Goal: Task Accomplishment & Management: Manage account settings

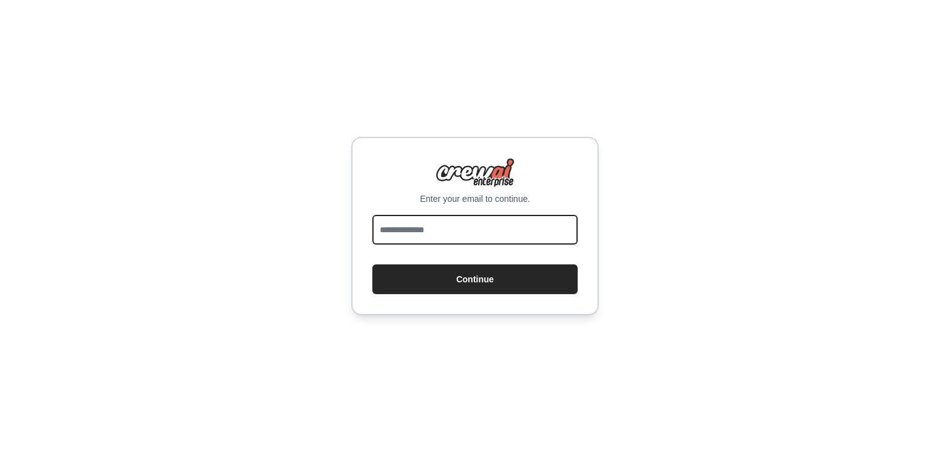
click at [527, 235] on input "email" at bounding box center [475, 230] width 205 height 30
type input "**********"
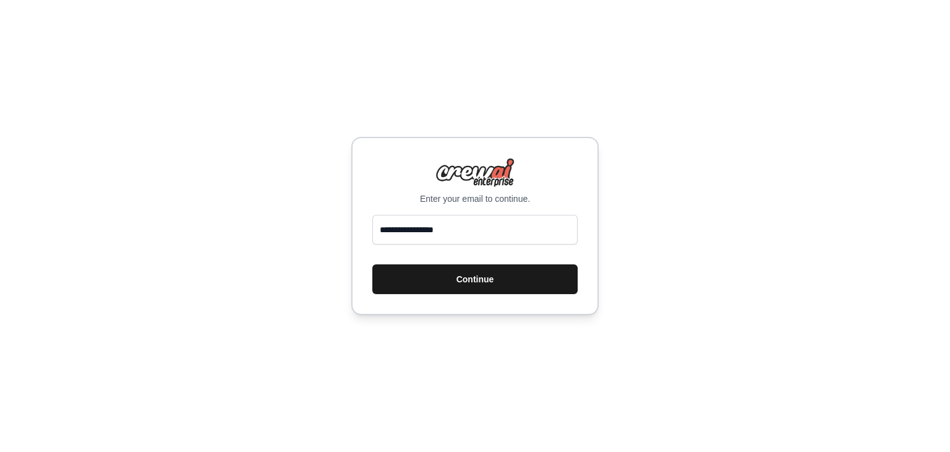
click at [502, 281] on button "Continue" at bounding box center [475, 279] width 205 height 30
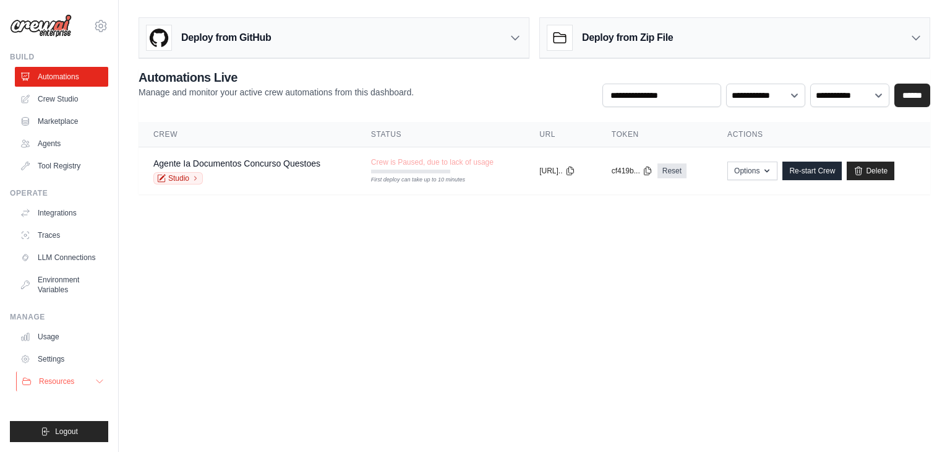
click at [63, 384] on span "Resources" at bounding box center [56, 381] width 35 height 10
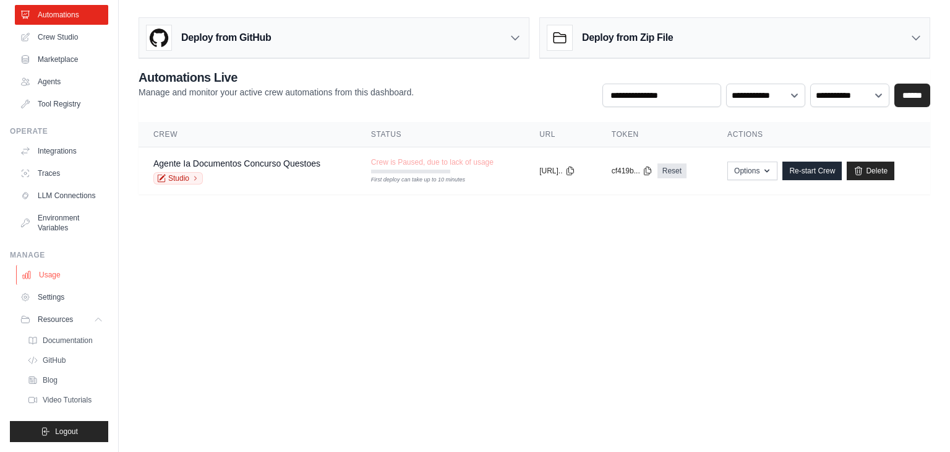
click at [53, 268] on link "Usage" at bounding box center [62, 275] width 93 height 20
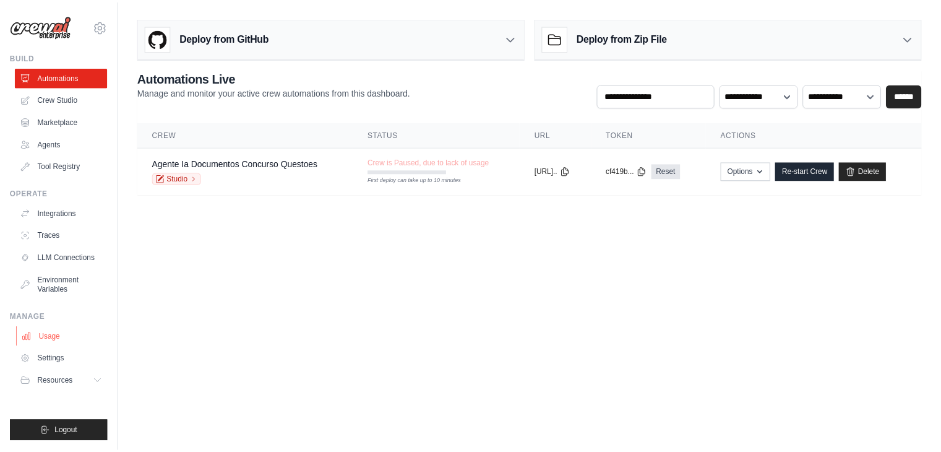
scroll to position [0, 0]
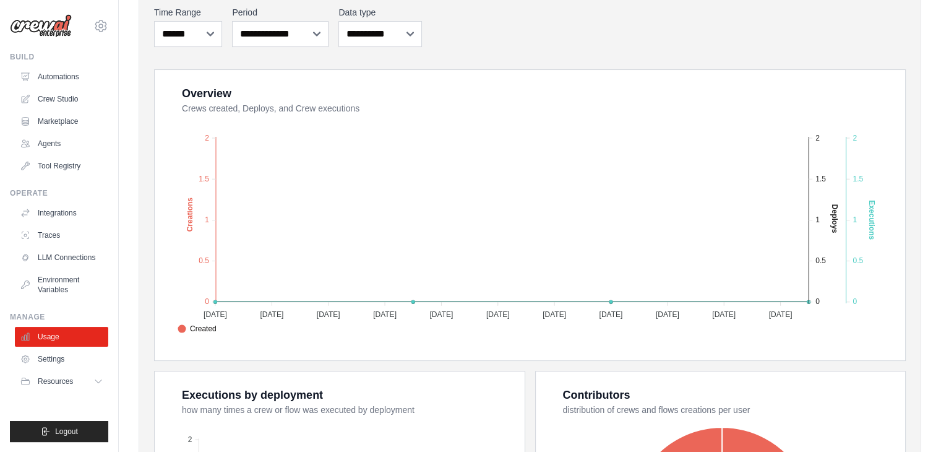
scroll to position [171, 0]
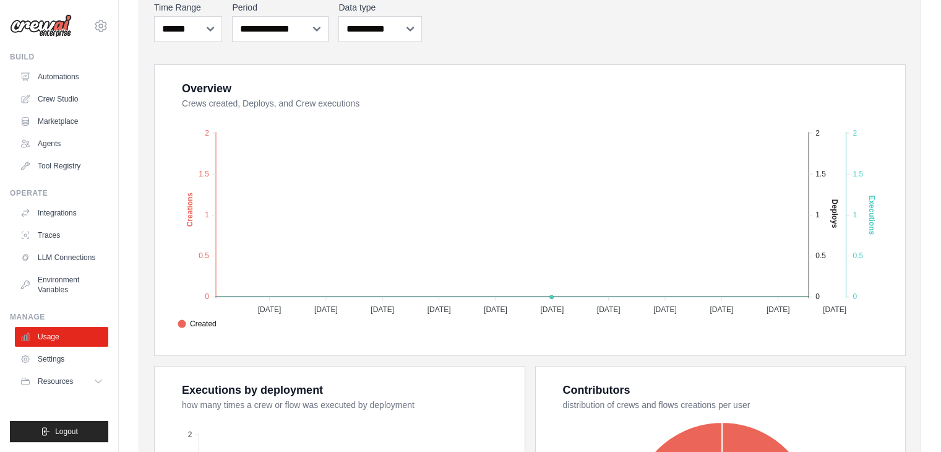
click at [920, 88] on div "1 Active Crews 0 All Time Executions 0 Executions This Month 1 Deploys 1 Users" at bounding box center [530, 287] width 783 height 816
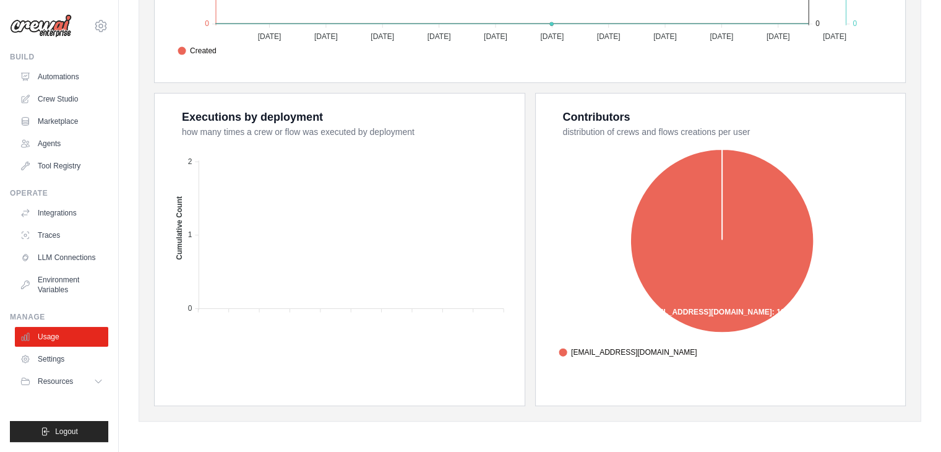
scroll to position [0, 0]
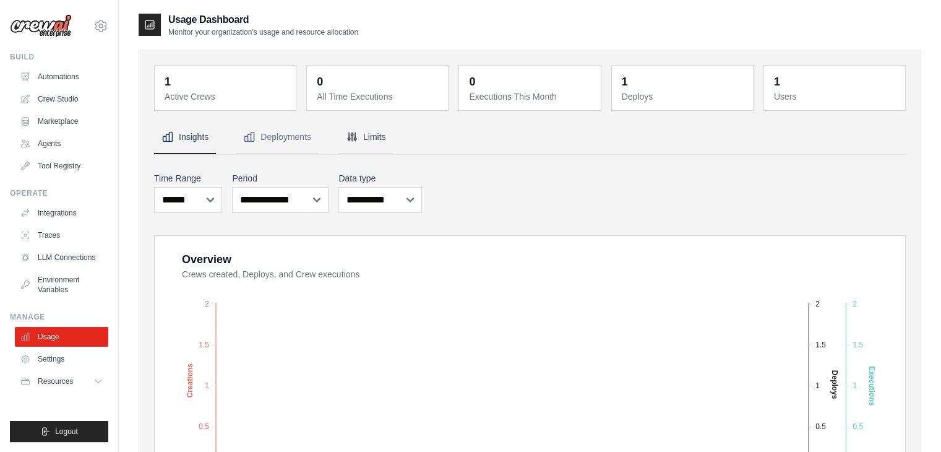
click at [363, 127] on button "Limits" at bounding box center [365, 137] width 55 height 33
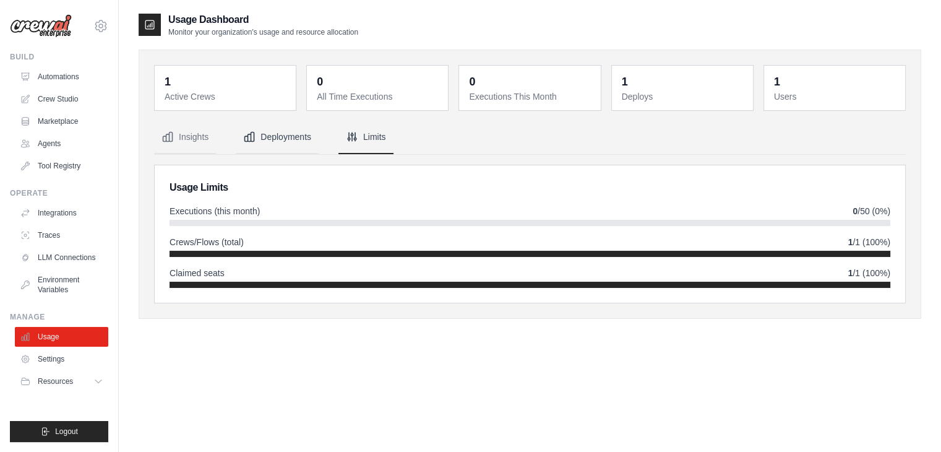
click at [283, 145] on button "Deployments" at bounding box center [277, 137] width 83 height 33
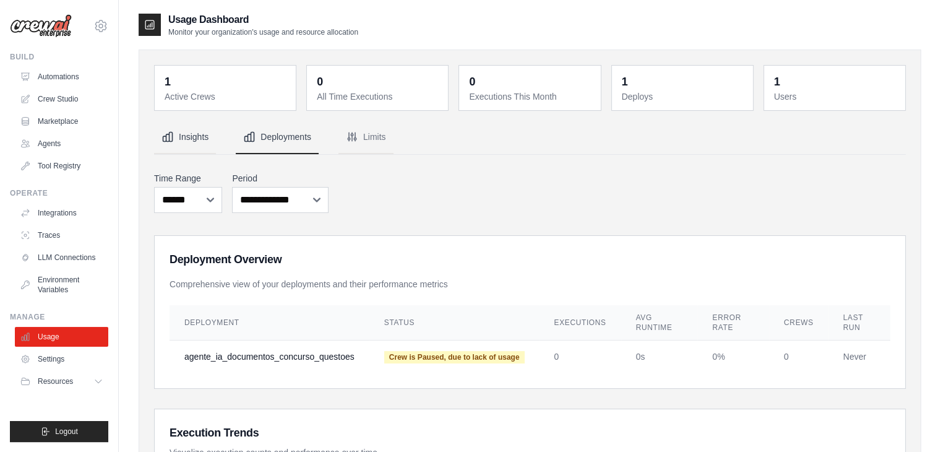
click at [202, 140] on button "Insights" at bounding box center [185, 137] width 62 height 33
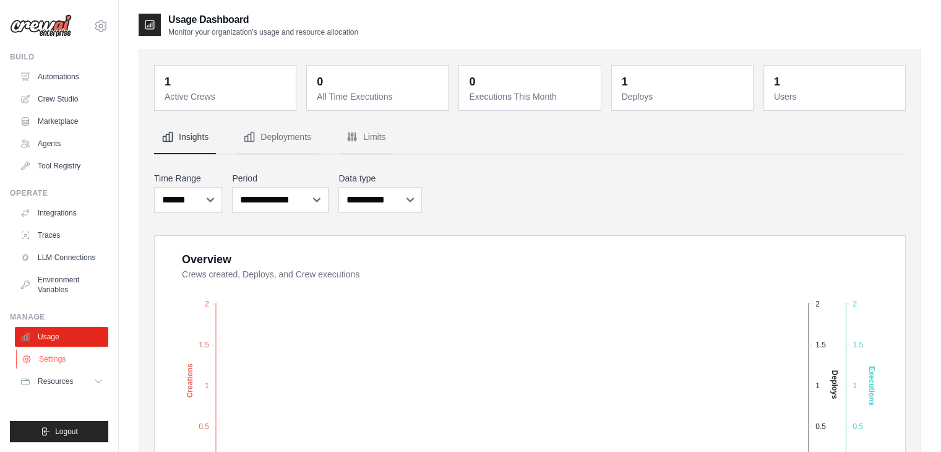
click at [83, 357] on link "Settings" at bounding box center [62, 359] width 93 height 20
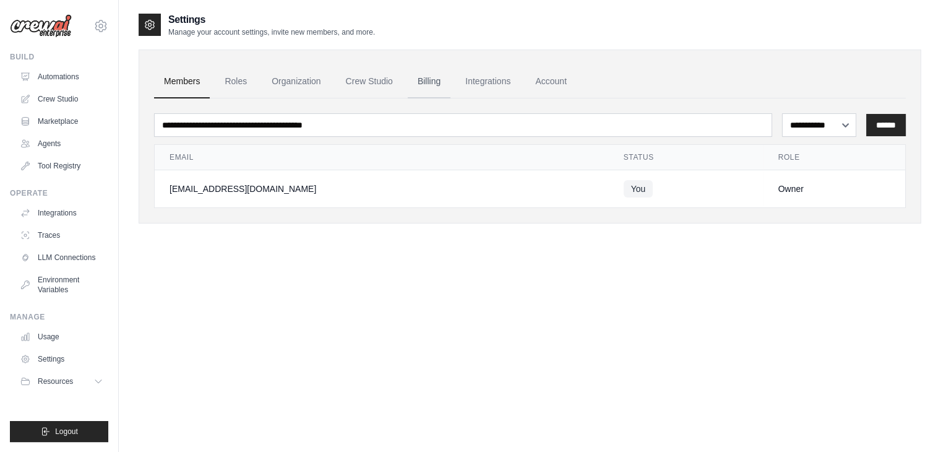
click at [422, 82] on link "Billing" at bounding box center [429, 81] width 43 height 33
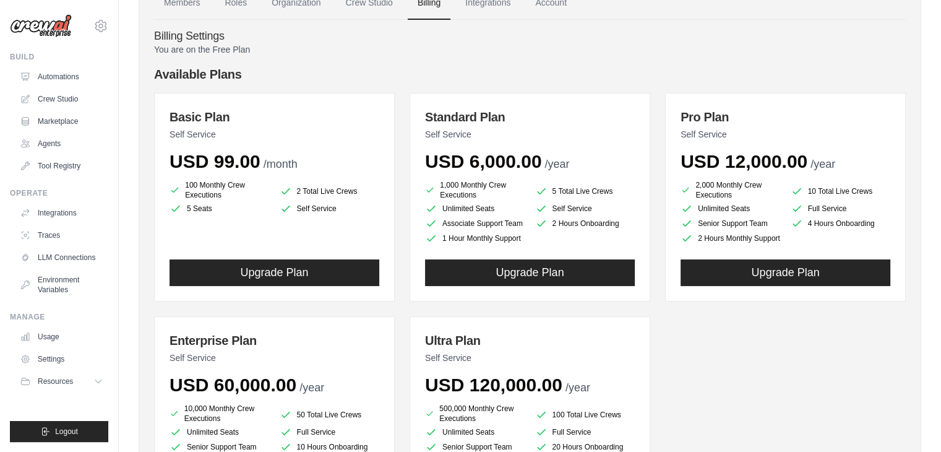
scroll to position [78, 0]
